Goal: Find specific page/section: Find specific page/section

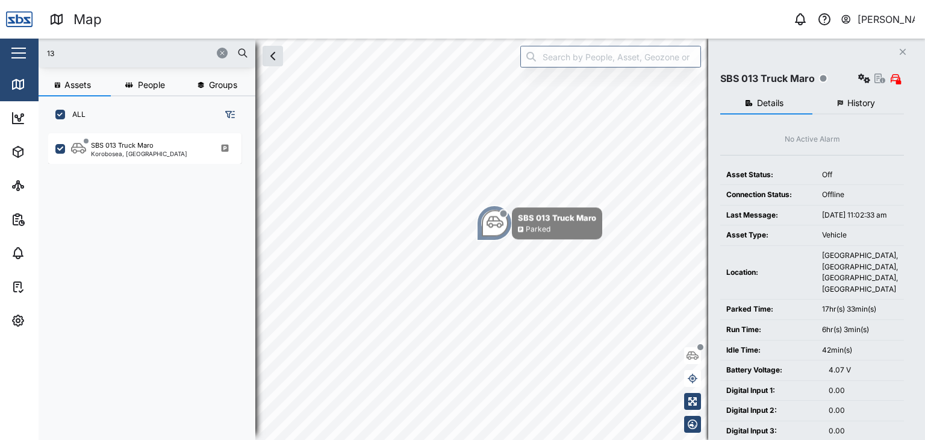
scroll to position [292, 188]
type input "32"
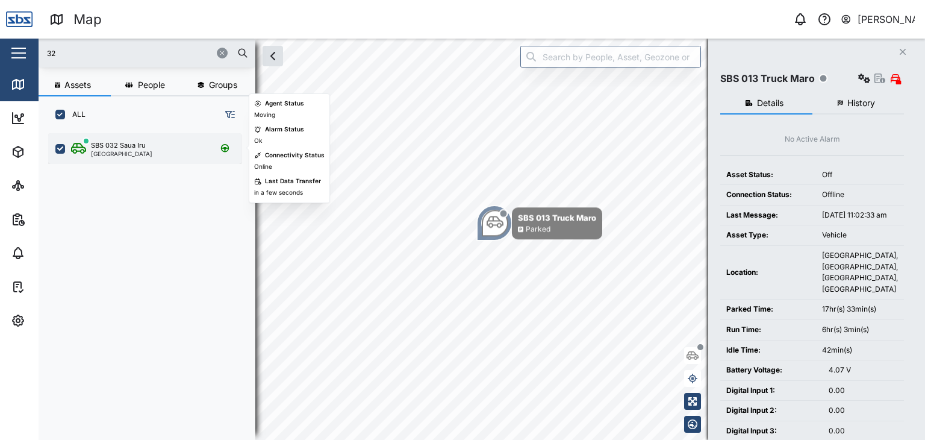
click at [143, 151] on div "[GEOGRAPHIC_DATA]" at bounding box center [121, 154] width 61 height 6
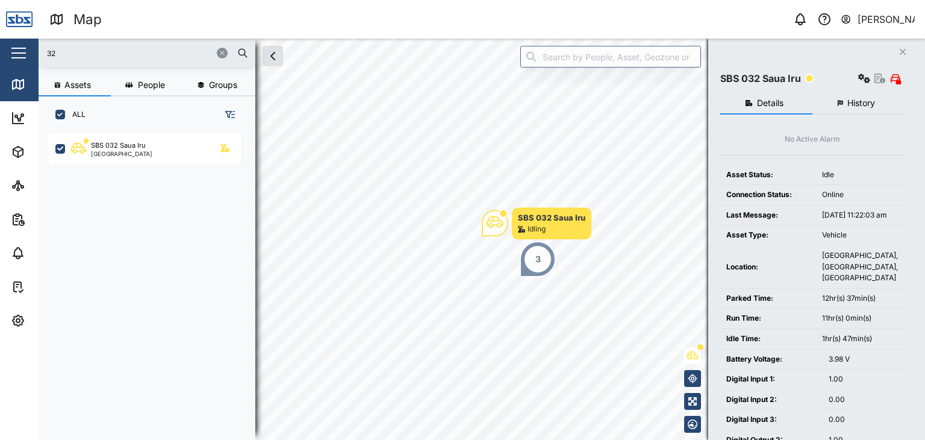
click at [530, 264] on div "3" at bounding box center [538, 259] width 36 height 36
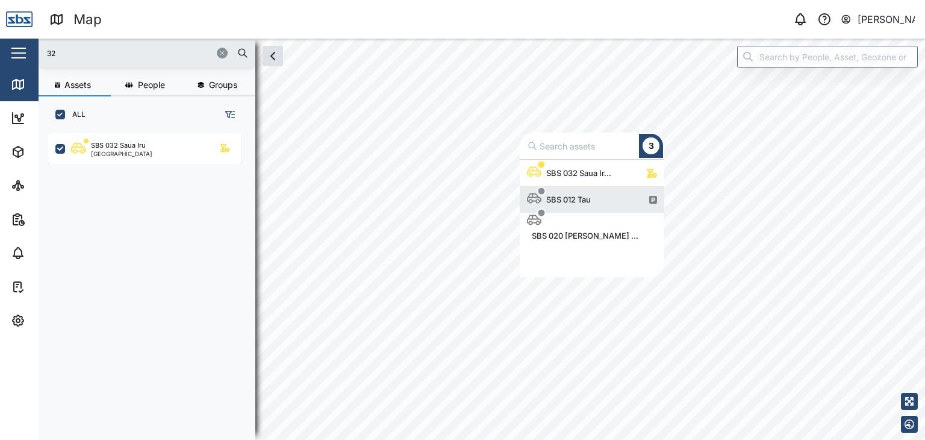
scroll to position [108, 135]
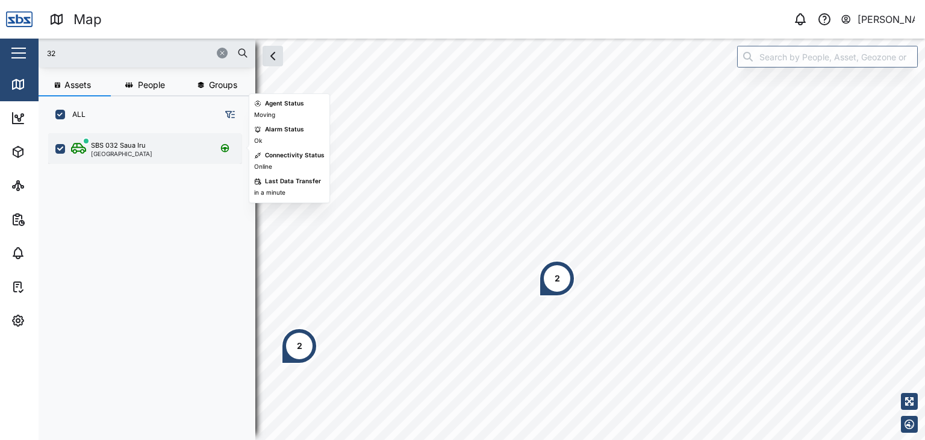
click at [137, 151] on div "[GEOGRAPHIC_DATA]" at bounding box center [121, 154] width 61 height 6
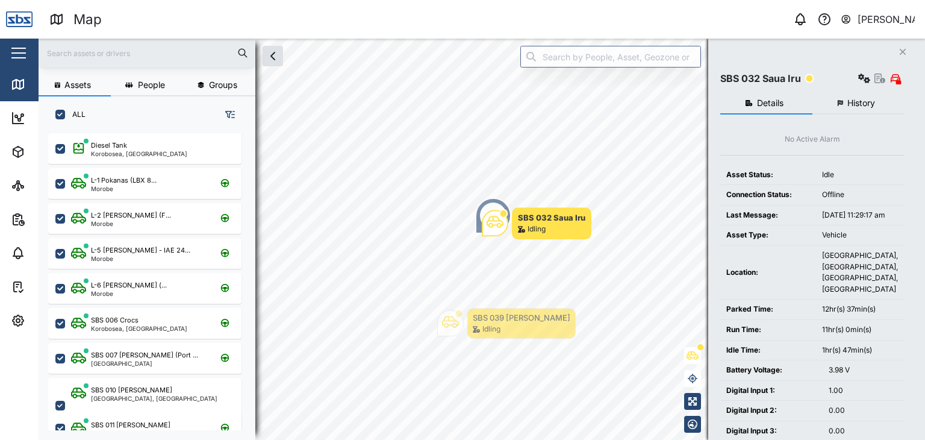
click at [59, 52] on input "text" at bounding box center [147, 53] width 202 height 18
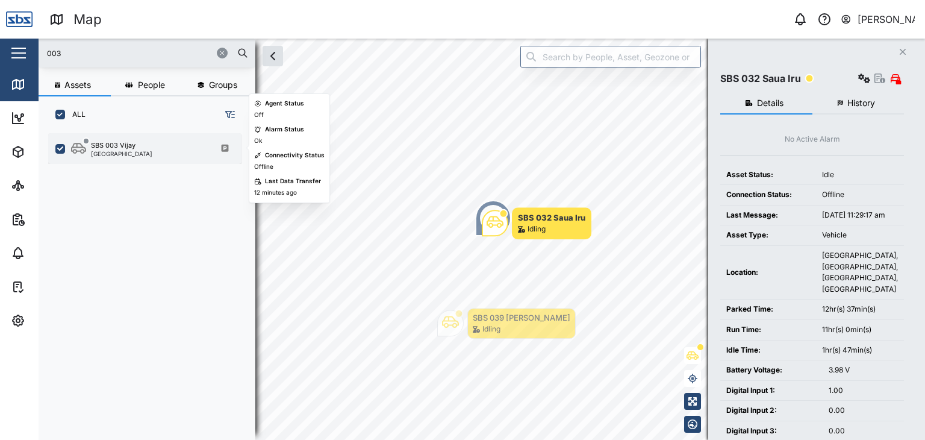
click at [146, 136] on div "SBS 003 Vijay [GEOGRAPHIC_DATA]" at bounding box center [144, 148] width 193 height 31
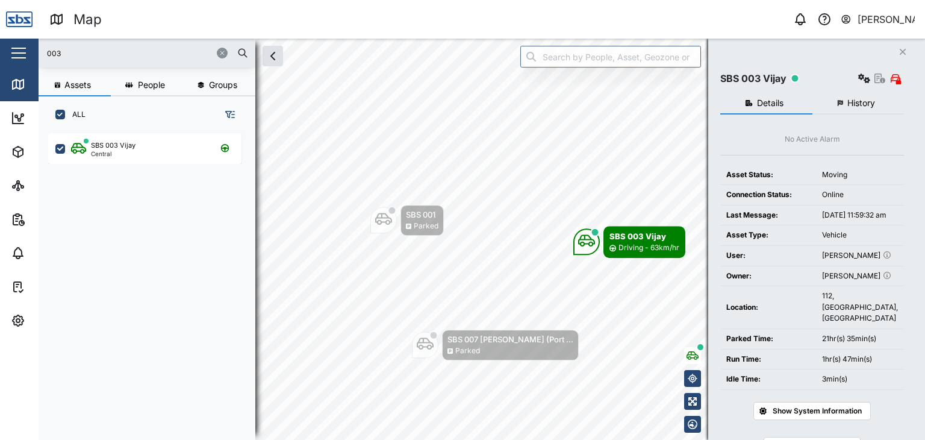
drag, startPoint x: 70, startPoint y: 49, endPoint x: 15, endPoint y: 51, distance: 54.8
click at [15, 51] on div "Map 0 [PERSON_NAME] Close Map Dashboard Assets ATS Camera Generator Personnel T…" at bounding box center [462, 220] width 925 height 440
type input "29"
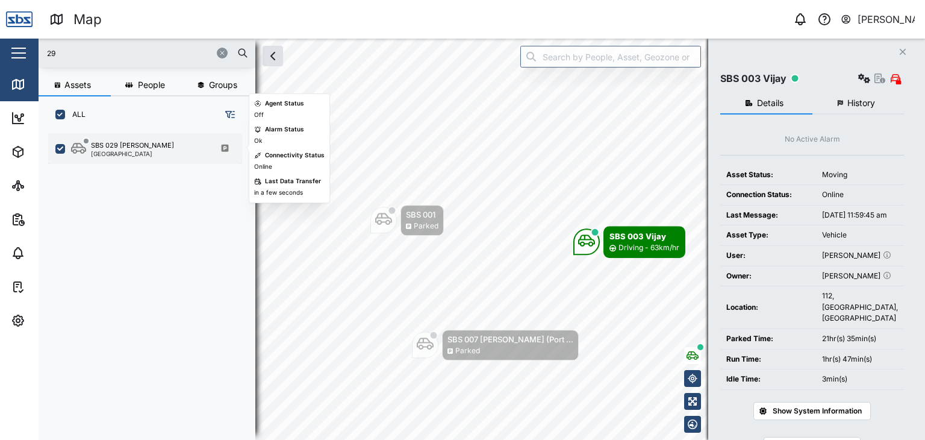
click at [123, 154] on div "[GEOGRAPHIC_DATA]" at bounding box center [132, 154] width 83 height 6
